Goal: Task Accomplishment & Management: Complete application form

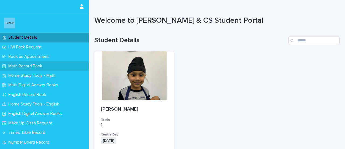
click at [18, 66] on p "Math Record Book" at bounding box center [26, 65] width 40 height 5
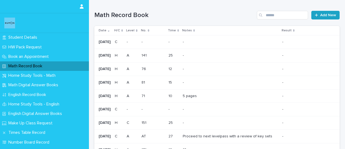
click at [320, 18] on link "Add New" at bounding box center [326, 15] width 28 height 9
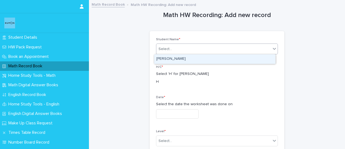
click at [180, 52] on div "Select..." at bounding box center [213, 49] width 115 height 9
click at [180, 59] on div "[PERSON_NAME]" at bounding box center [214, 58] width 121 height 9
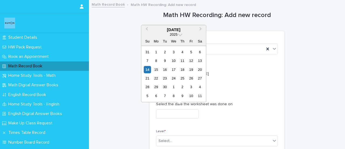
click at [189, 115] on input "text" at bounding box center [177, 113] width 43 height 9
click at [148, 60] on div "7" at bounding box center [147, 60] width 7 height 7
type input "**********"
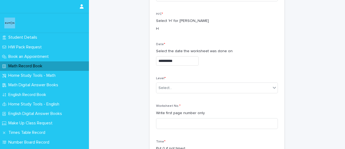
scroll to position [54, 0]
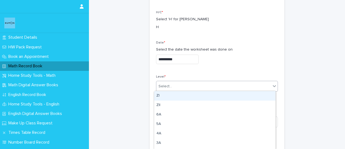
click at [171, 84] on div "Select..." at bounding box center [213, 86] width 115 height 9
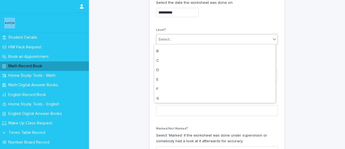
scroll to position [74, 0]
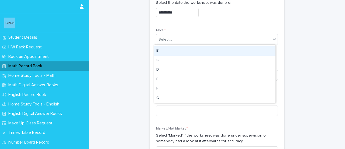
click at [158, 50] on div "B" at bounding box center [214, 50] width 121 height 9
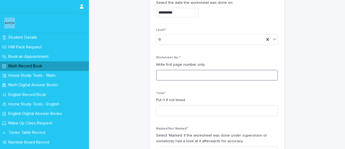
click at [168, 70] on input at bounding box center [217, 75] width 122 height 11
type input "**"
click at [170, 108] on input at bounding box center [217, 110] width 122 height 11
type input "**"
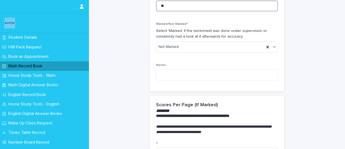
scroll to position [205, 0]
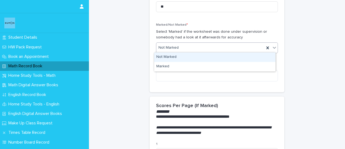
click at [231, 43] on div "Not Marked" at bounding box center [210, 47] width 108 height 9
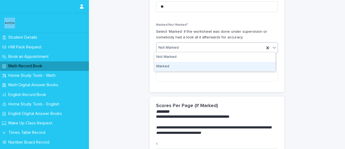
click at [172, 67] on div "Marked" at bounding box center [214, 66] width 121 height 9
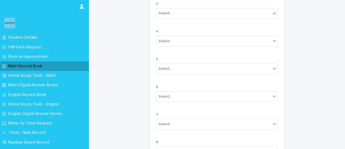
scroll to position [526, 0]
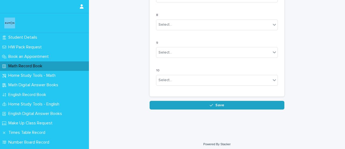
click at [225, 104] on button "Save" at bounding box center [217, 105] width 135 height 9
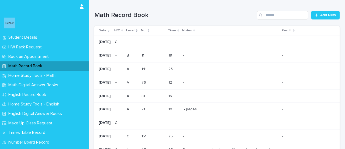
click at [53, 66] on div "Math Record Book" at bounding box center [44, 65] width 89 height 9
click at [320, 14] on span "Add New" at bounding box center [328, 15] width 16 height 4
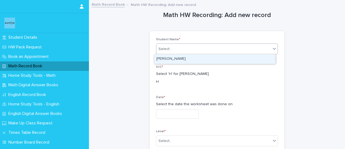
click at [165, 45] on div "Select..." at bounding box center [213, 49] width 115 height 9
click at [170, 59] on div "[PERSON_NAME]" at bounding box center [214, 58] width 121 height 9
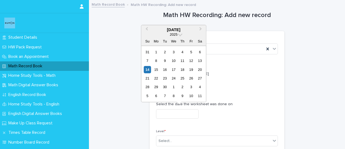
click at [170, 114] on input "text" at bounding box center [177, 113] width 43 height 9
click at [155, 61] on div "8" at bounding box center [156, 60] width 7 height 7
type input "**********"
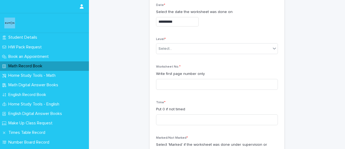
scroll to position [84, 0]
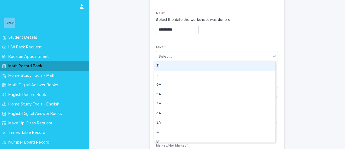
click at [204, 55] on div "Select..." at bounding box center [213, 56] width 115 height 9
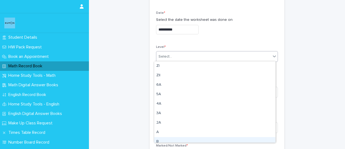
click at [157, 139] on div "B" at bounding box center [214, 141] width 121 height 9
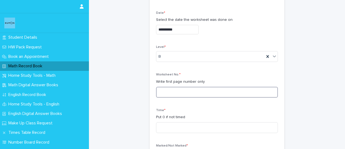
click at [163, 90] on input at bounding box center [217, 92] width 122 height 11
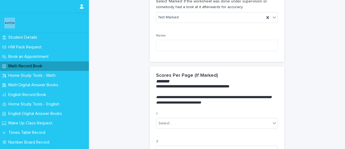
scroll to position [236, 0]
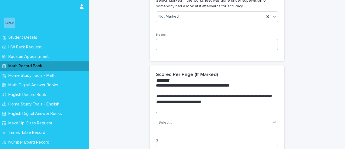
type input "*"
click at [190, 42] on textarea at bounding box center [217, 44] width 122 height 11
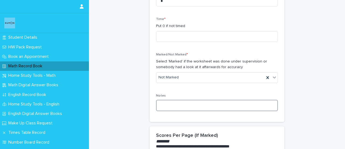
scroll to position [172, 0]
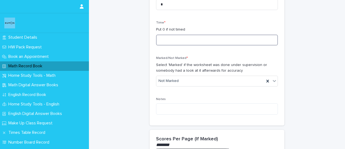
click at [208, 38] on input at bounding box center [217, 40] width 122 height 11
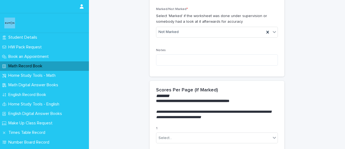
scroll to position [223, 0]
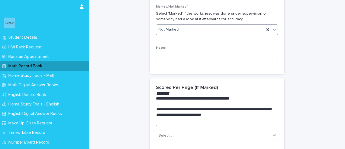
type input "**"
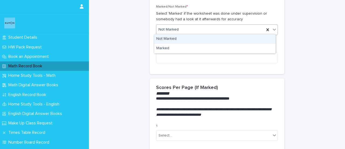
click at [203, 29] on div "Not Marked" at bounding box center [210, 29] width 108 height 9
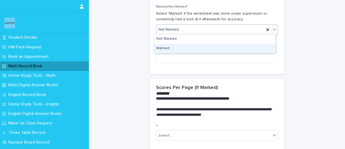
click at [170, 45] on div "Marked" at bounding box center [214, 48] width 121 height 9
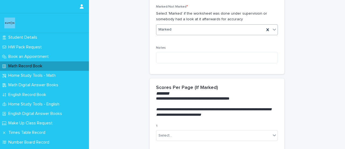
scroll to position [526, 0]
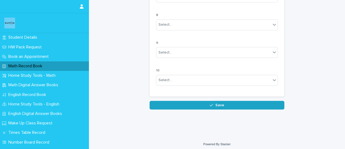
click at [217, 104] on button "Save" at bounding box center [217, 105] width 135 height 9
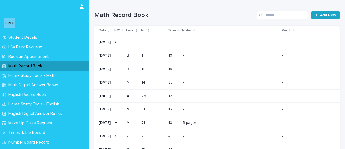
click at [326, 15] on span "Add New" at bounding box center [328, 15] width 16 height 4
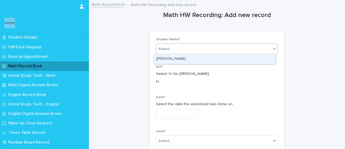
click at [175, 47] on div "Select..." at bounding box center [213, 49] width 115 height 9
click at [172, 61] on div "[PERSON_NAME]" at bounding box center [214, 58] width 121 height 9
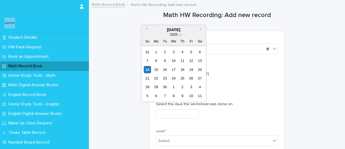
click at [184, 111] on input "text" at bounding box center [177, 113] width 43 height 9
click at [165, 60] on div "9" at bounding box center [164, 60] width 7 height 7
type input "**********"
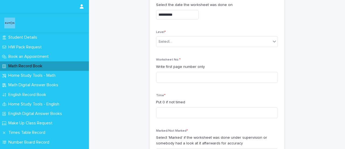
scroll to position [104, 0]
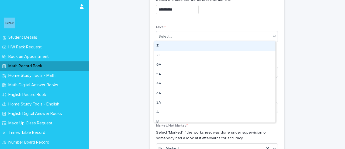
click at [223, 38] on div "Select..." at bounding box center [213, 36] width 115 height 9
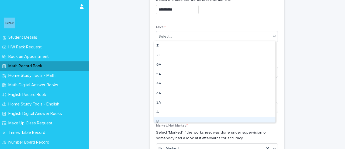
click at [159, 120] on div "B" at bounding box center [214, 121] width 121 height 9
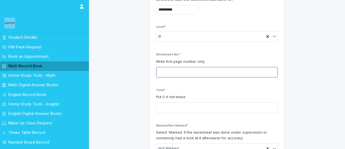
click at [164, 73] on input at bounding box center [217, 72] width 122 height 11
type input "**"
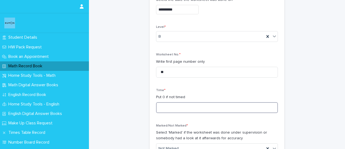
click at [163, 107] on input at bounding box center [217, 107] width 122 height 11
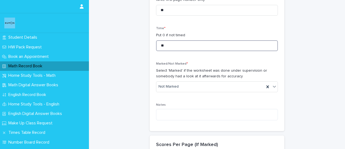
scroll to position [167, 0]
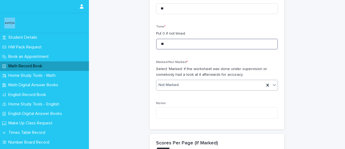
type input "**"
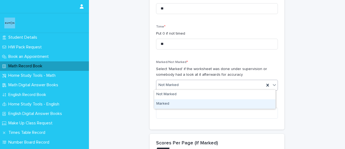
drag, startPoint x: 161, startPoint y: 83, endPoint x: 161, endPoint y: 103, distance: 19.7
click at [161, 103] on div "Marked" at bounding box center [214, 103] width 121 height 9
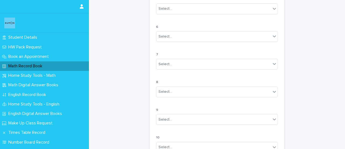
scroll to position [526, 0]
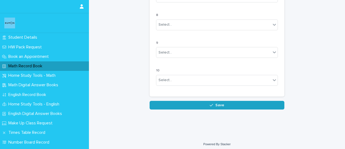
click at [215, 101] on button "Save" at bounding box center [217, 105] width 135 height 9
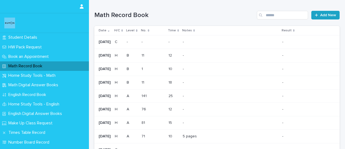
click at [323, 16] on span "Add New" at bounding box center [328, 15] width 16 height 4
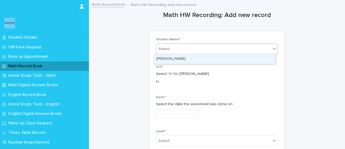
click at [164, 48] on div "Select..." at bounding box center [165, 49] width 13 height 6
click at [182, 60] on div "[PERSON_NAME]" at bounding box center [214, 58] width 121 height 9
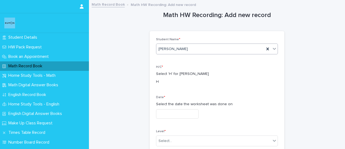
click at [176, 117] on input "text" at bounding box center [177, 113] width 43 height 9
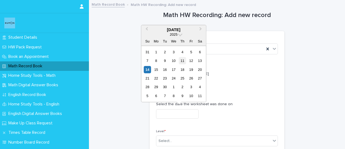
click at [181, 60] on div "11" at bounding box center [182, 60] width 7 height 7
type input "**********"
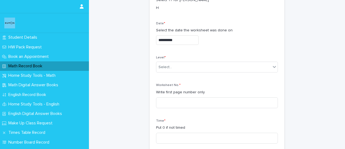
scroll to position [76, 0]
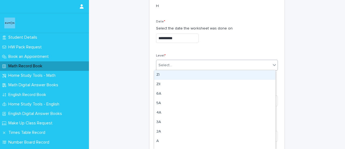
click at [174, 66] on div "Select..." at bounding box center [213, 65] width 115 height 9
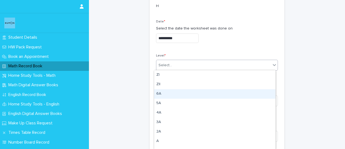
scroll to position [19, 0]
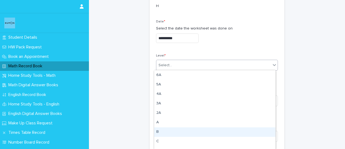
click at [158, 131] on div "B" at bounding box center [214, 131] width 121 height 9
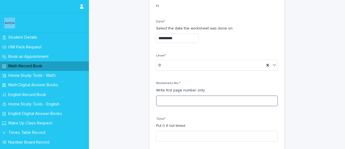
click at [170, 103] on input at bounding box center [217, 100] width 122 height 11
type input "*"
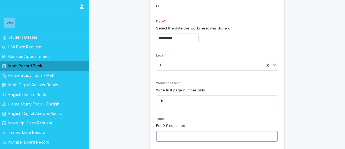
click at [156, 136] on input at bounding box center [217, 136] width 122 height 11
type input "*"
click at [156, 136] on input at bounding box center [217, 136] width 122 height 11
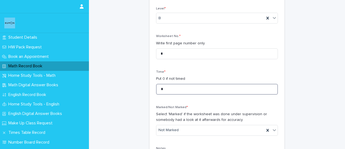
scroll to position [526, 0]
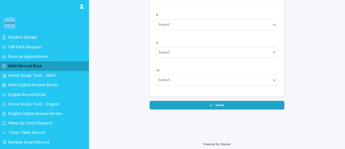
type input "*"
click at [238, 102] on button "Save" at bounding box center [217, 105] width 135 height 9
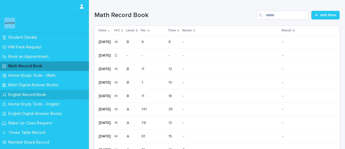
click at [26, 95] on p "English Record Book" at bounding box center [28, 94] width 44 height 5
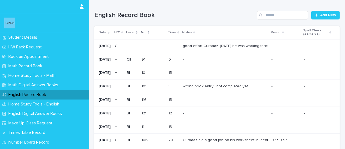
click at [211, 46] on div "good effort Gurbaaz. [DATE] he was working through his English rather slowly an…" at bounding box center [225, 46] width 84 height 5
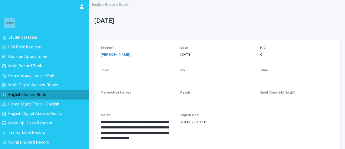
click at [30, 92] on p "English Record Book" at bounding box center [28, 94] width 44 height 5
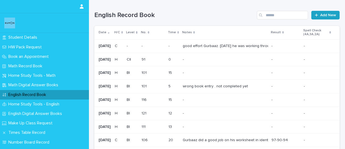
click at [322, 15] on span "Add New" at bounding box center [328, 15] width 16 height 4
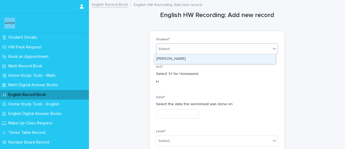
click at [159, 51] on div "Select..." at bounding box center [165, 49] width 13 height 6
click at [172, 58] on div "[PERSON_NAME]" at bounding box center [214, 58] width 121 height 9
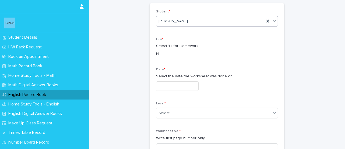
scroll to position [35, 0]
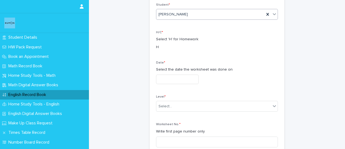
click at [186, 77] on input "text" at bounding box center [177, 78] width 43 height 9
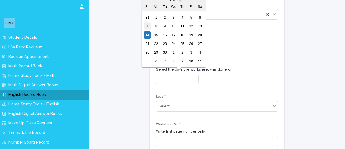
click at [147, 25] on div "7" at bounding box center [147, 25] width 7 height 7
type input "**********"
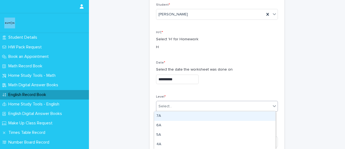
click at [187, 107] on div "Select..." at bounding box center [213, 106] width 115 height 9
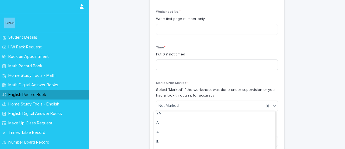
scroll to position [48, 0]
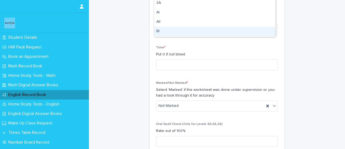
click at [165, 33] on div "BI" at bounding box center [214, 31] width 121 height 9
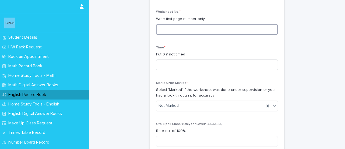
click at [177, 25] on input at bounding box center [217, 29] width 122 height 11
type input "***"
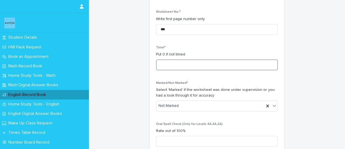
click at [170, 62] on input at bounding box center [217, 64] width 122 height 11
click at [170, 62] on input "*" at bounding box center [217, 64] width 122 height 11
type input "**"
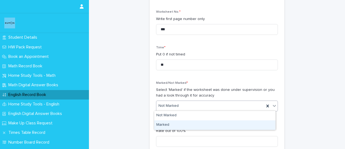
click at [163, 123] on div "Marked" at bounding box center [214, 124] width 121 height 9
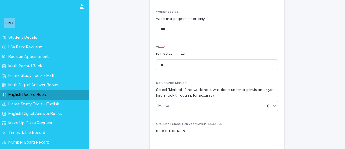
scroll to position [572, 0]
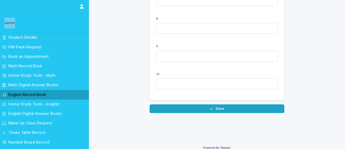
click at [225, 113] on button "Save" at bounding box center [217, 108] width 135 height 9
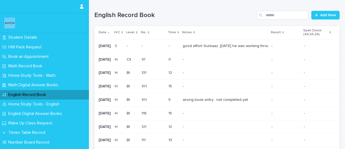
click at [51, 91] on div "English Record Book" at bounding box center [44, 94] width 89 height 9
click at [324, 15] on span "Add New" at bounding box center [328, 15] width 16 height 4
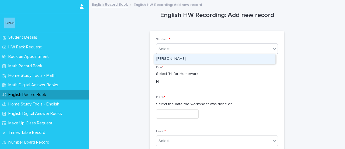
click at [193, 47] on div "Select..." at bounding box center [213, 49] width 115 height 9
click at [191, 59] on div "[PERSON_NAME]" at bounding box center [214, 58] width 121 height 9
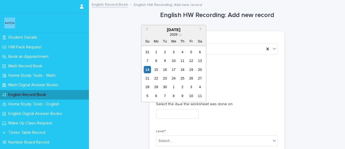
click at [177, 114] on input "text" at bounding box center [177, 113] width 43 height 9
click at [166, 61] on div "9" at bounding box center [164, 60] width 7 height 7
type input "**********"
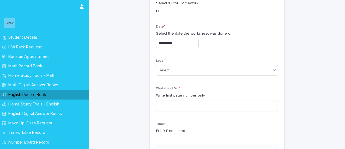
scroll to position [71, 0]
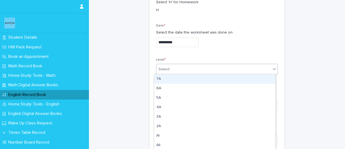
click at [165, 69] on div "Select..." at bounding box center [165, 69] width 13 height 6
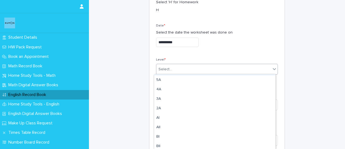
scroll to position [21, 0]
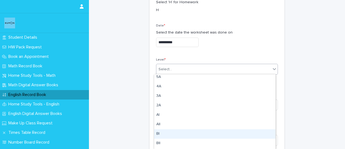
click at [158, 133] on div "BI" at bounding box center [214, 133] width 121 height 9
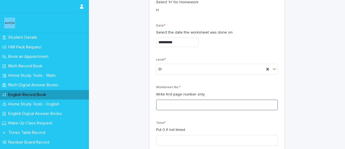
click at [169, 107] on input at bounding box center [217, 104] width 122 height 11
type input "*"
click at [169, 107] on input "*" at bounding box center [217, 104] width 122 height 11
type input "***"
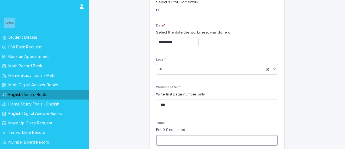
click at [177, 135] on input at bounding box center [217, 140] width 122 height 11
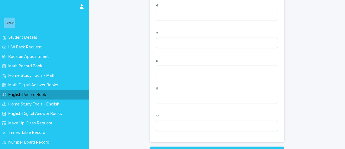
scroll to position [583, 0]
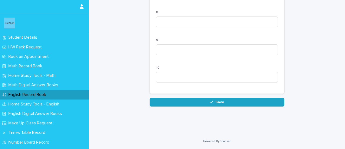
type input "**"
click at [221, 100] on button "Save" at bounding box center [217, 102] width 135 height 9
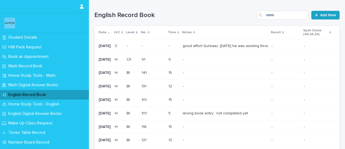
click at [317, 19] on link "Add New" at bounding box center [326, 15] width 28 height 9
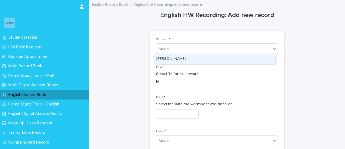
click at [184, 45] on div "Select..." at bounding box center [213, 49] width 115 height 9
click at [172, 59] on div "[PERSON_NAME]" at bounding box center [214, 58] width 121 height 9
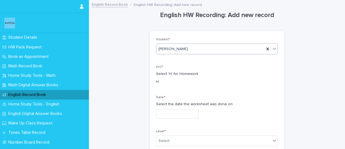
click at [176, 114] on input "text" at bounding box center [177, 113] width 43 height 9
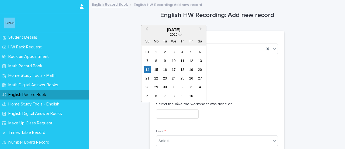
type input "*"
click at [190, 62] on div "8" at bounding box center [191, 60] width 7 height 7
type input "**********"
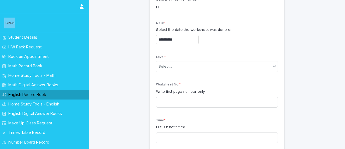
scroll to position [99, 0]
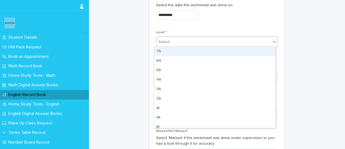
click at [174, 41] on div "Select..." at bounding box center [213, 41] width 115 height 9
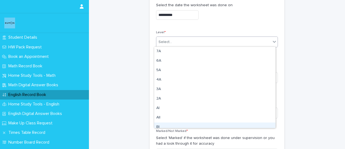
click at [159, 125] on div "BI" at bounding box center [214, 126] width 121 height 9
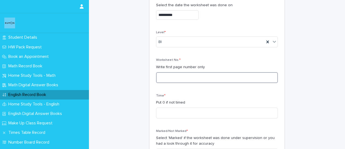
click at [165, 75] on input at bounding box center [217, 77] width 122 height 11
type input "***"
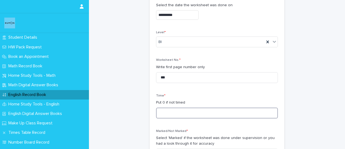
click at [168, 115] on input at bounding box center [217, 112] width 122 height 11
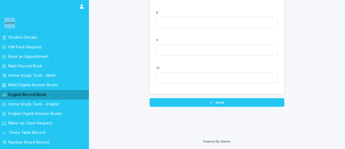
scroll to position [583, 0]
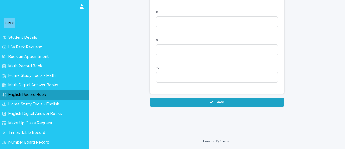
type input "**"
click at [255, 102] on button "Save" at bounding box center [217, 102] width 135 height 9
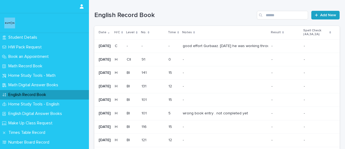
click at [320, 14] on span "Add New" at bounding box center [328, 15] width 16 height 4
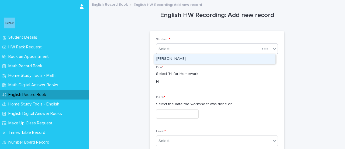
click at [190, 48] on div "Select..." at bounding box center [208, 49] width 104 height 9
click at [174, 57] on div "[PERSON_NAME]" at bounding box center [214, 58] width 121 height 9
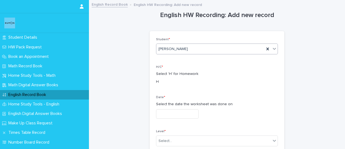
click at [184, 114] on input "text" at bounding box center [177, 113] width 43 height 9
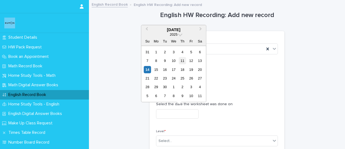
click at [182, 62] on div "11" at bounding box center [182, 60] width 7 height 7
type input "**********"
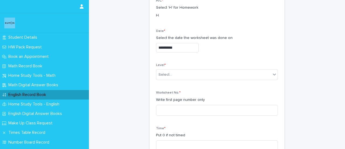
scroll to position [58, 0]
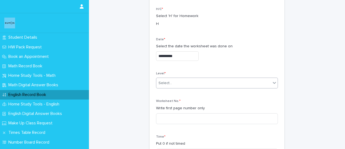
click at [161, 82] on div "Select..." at bounding box center [165, 83] width 13 height 6
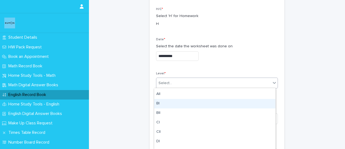
click at [160, 102] on div "BI" at bounding box center [214, 103] width 121 height 9
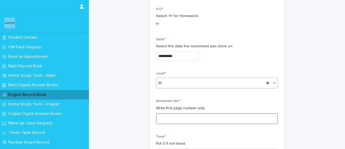
click at [180, 118] on input at bounding box center [217, 118] width 122 height 11
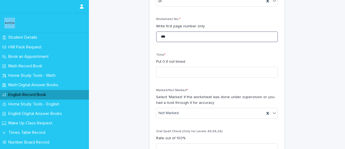
scroll to position [181, 0]
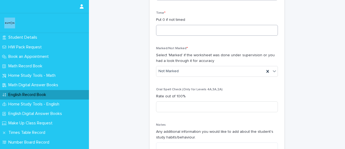
type input "***"
click at [180, 26] on input at bounding box center [217, 30] width 122 height 11
type input "**"
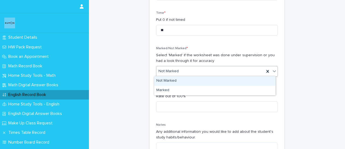
click at [156, 71] on div "Not Marked" at bounding box center [210, 71] width 108 height 9
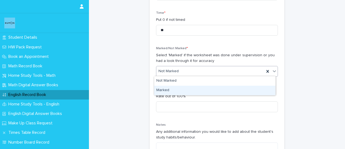
click at [159, 88] on div "Marked" at bounding box center [214, 89] width 121 height 9
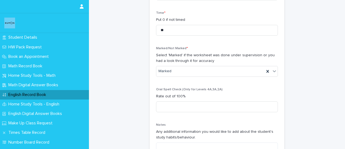
drag, startPoint x: 339, startPoint y: 53, endPoint x: 345, endPoint y: 52, distance: 5.8
click at [345, 52] on div "**********" at bounding box center [172, 74] width 345 height 149
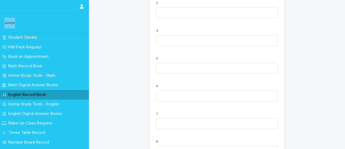
scroll to position [583, 0]
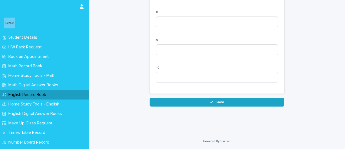
click at [232, 102] on button "Save" at bounding box center [217, 102] width 135 height 9
